Goal: Information Seeking & Learning: Understand process/instructions

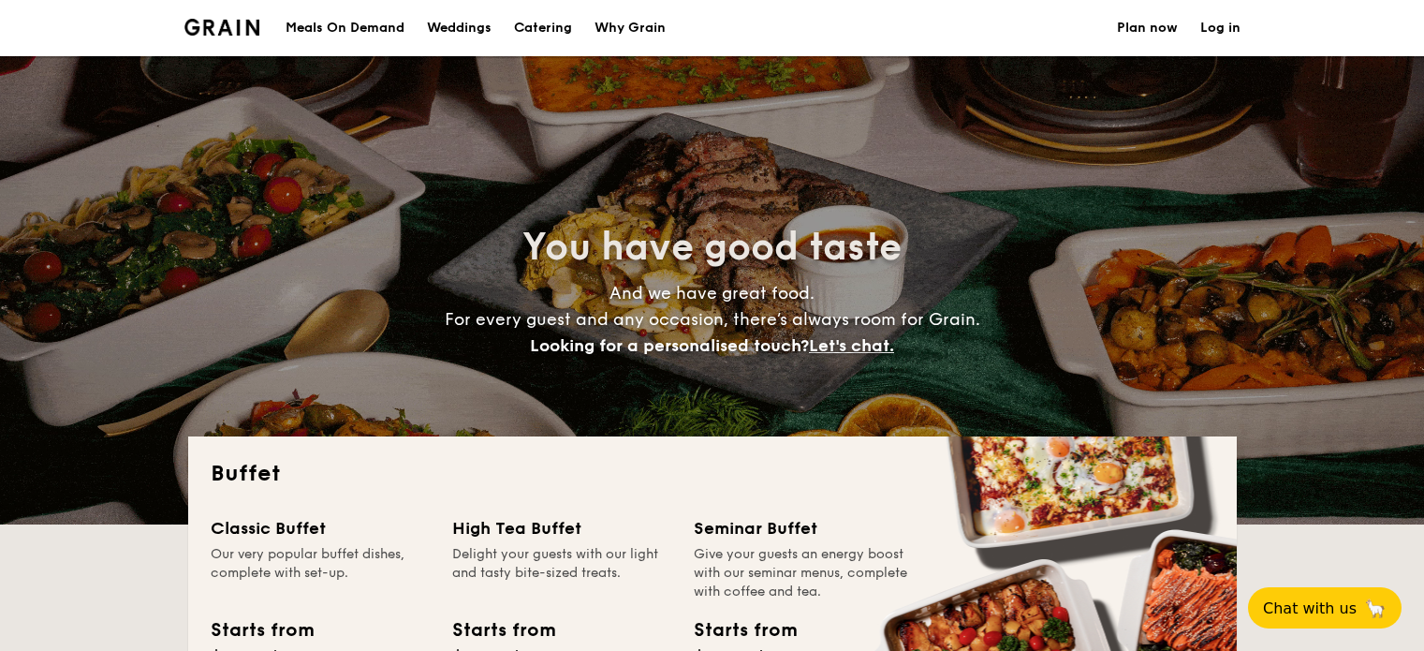
select select
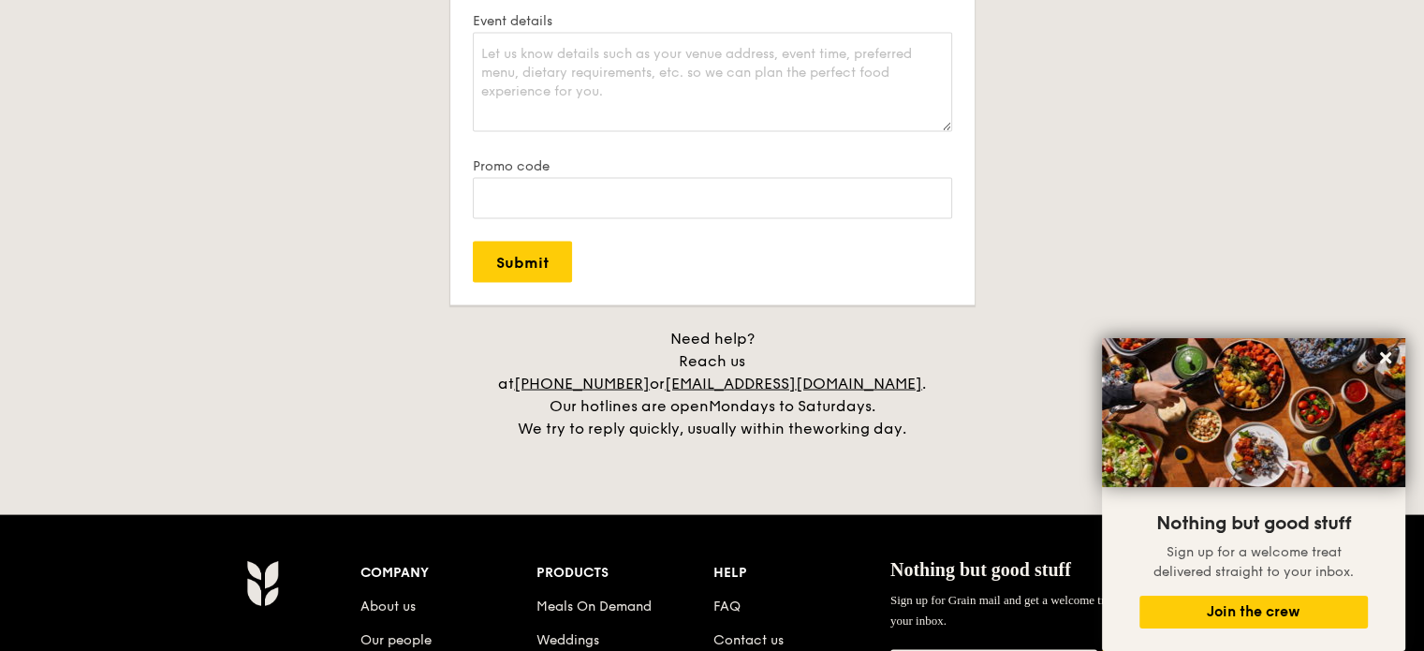
scroll to position [3839, 0]
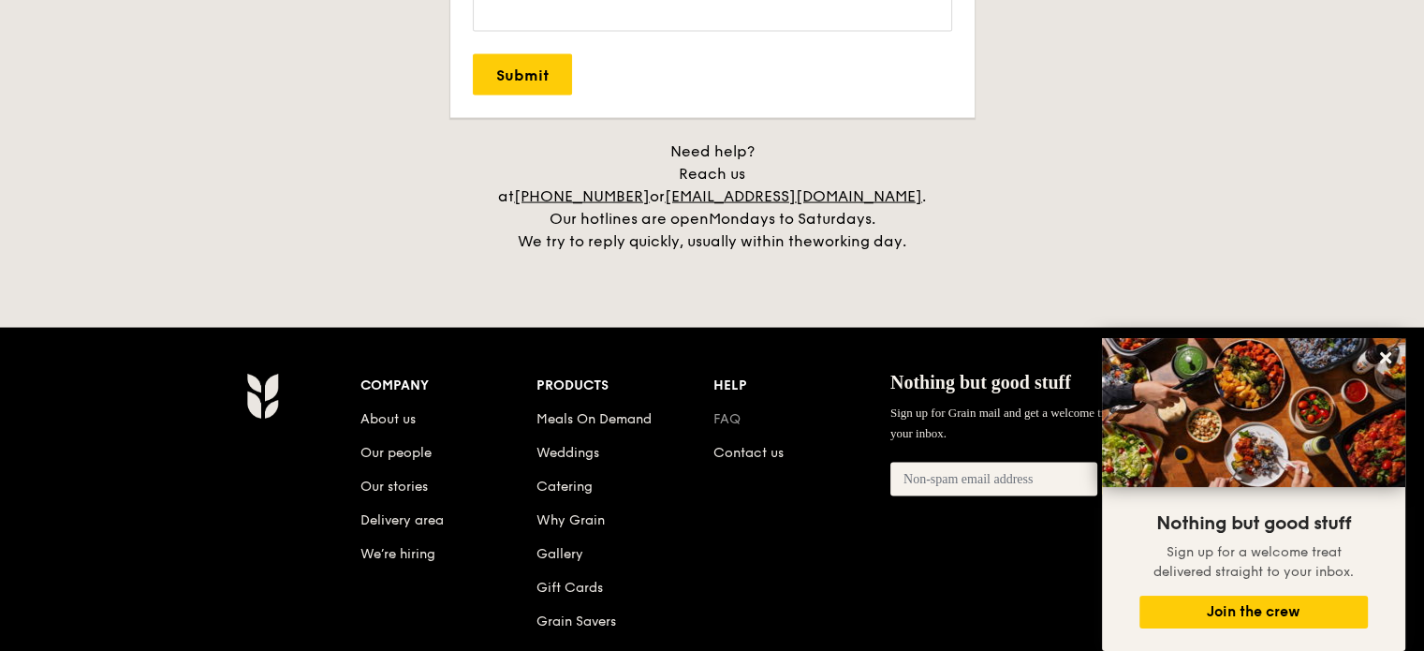
click at [728, 411] on link "FAQ" at bounding box center [726, 419] width 27 height 16
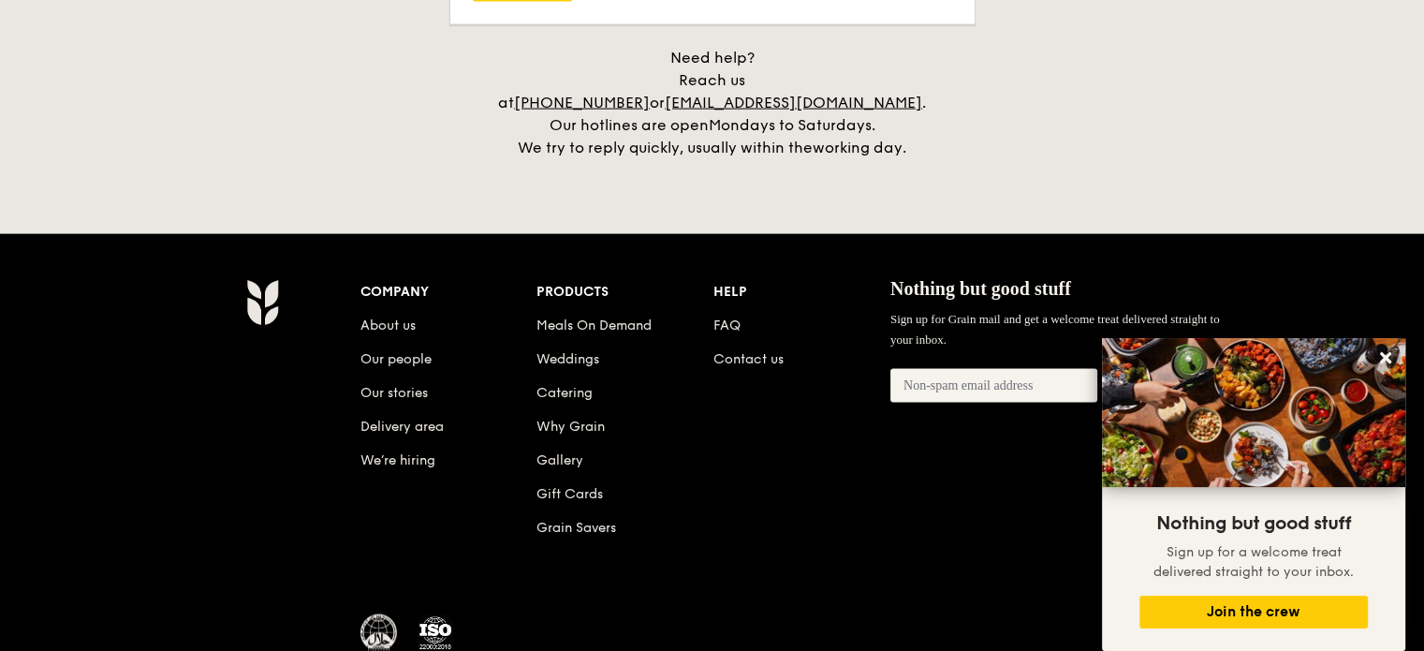
scroll to position [4026, 0]
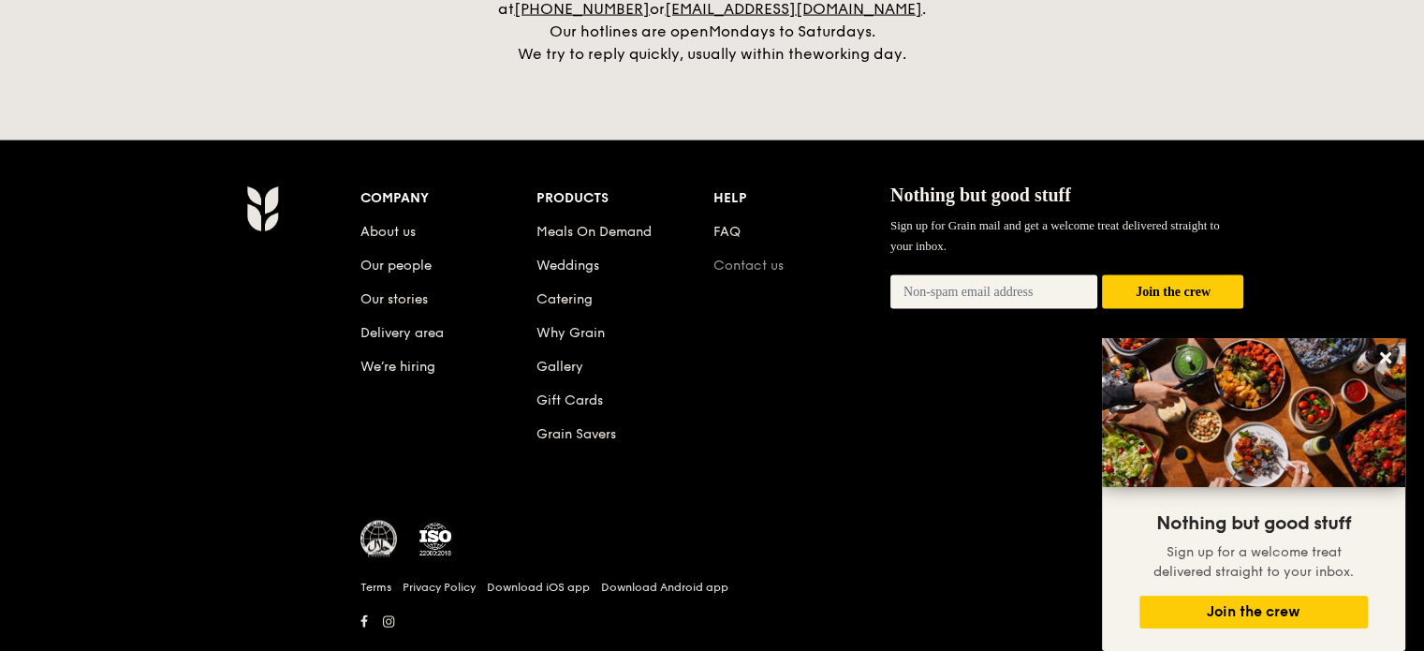
click at [734, 257] on link "Contact us" at bounding box center [748, 265] width 70 height 16
click at [720, 224] on link "FAQ" at bounding box center [726, 232] width 27 height 16
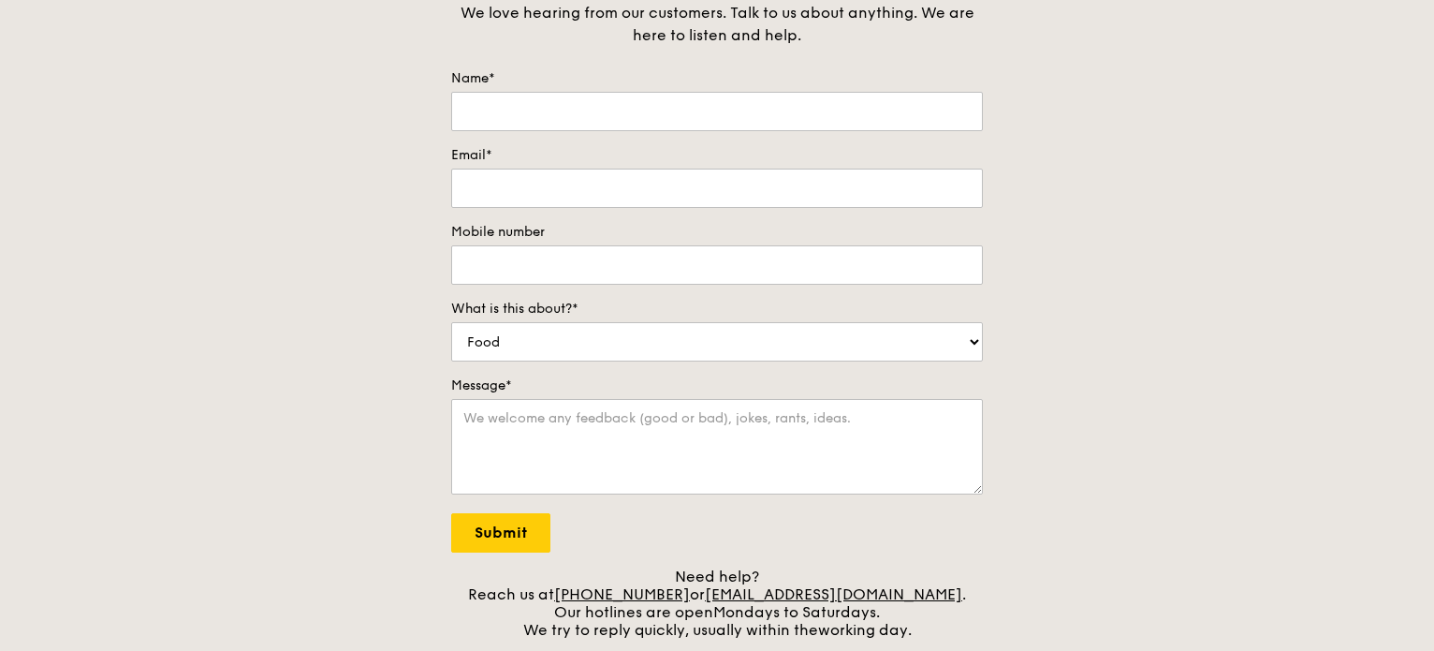
scroll to position [187, 0]
